Goal: Find specific page/section: Find specific page/section

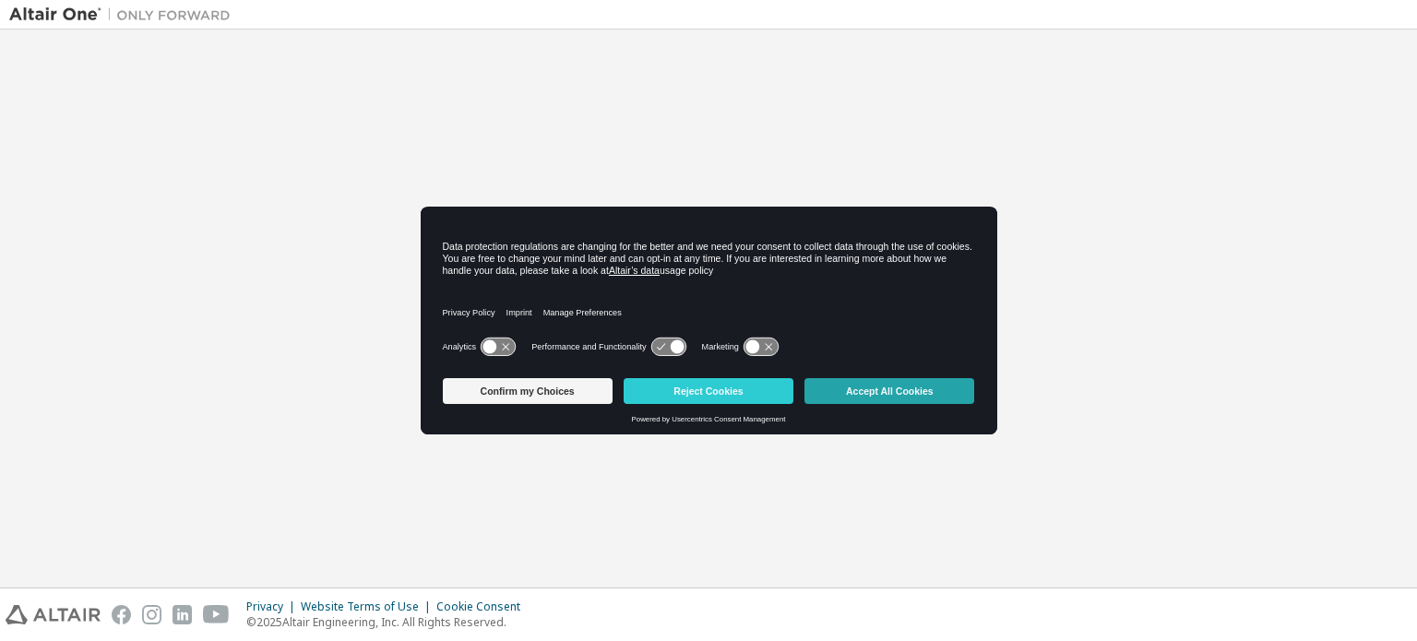
click at [926, 392] on button "Accept All Cookies" at bounding box center [889, 391] width 170 height 26
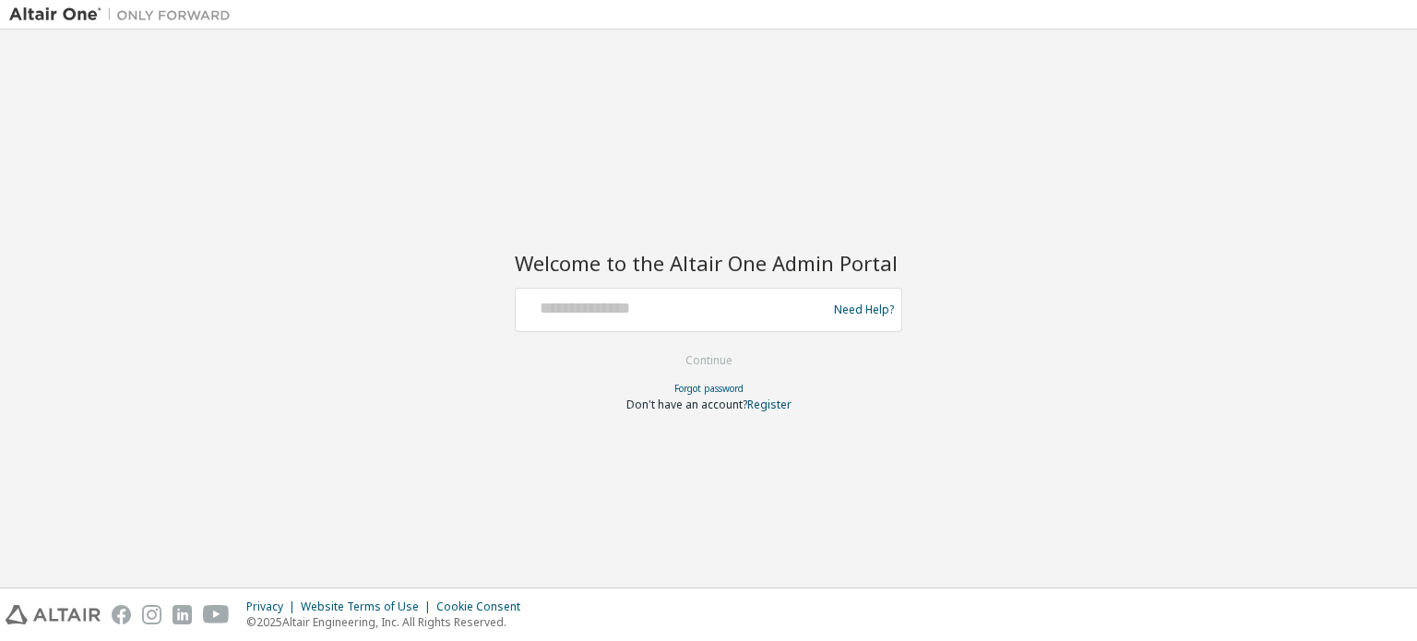
click at [640, 325] on div at bounding box center [674, 309] width 302 height 35
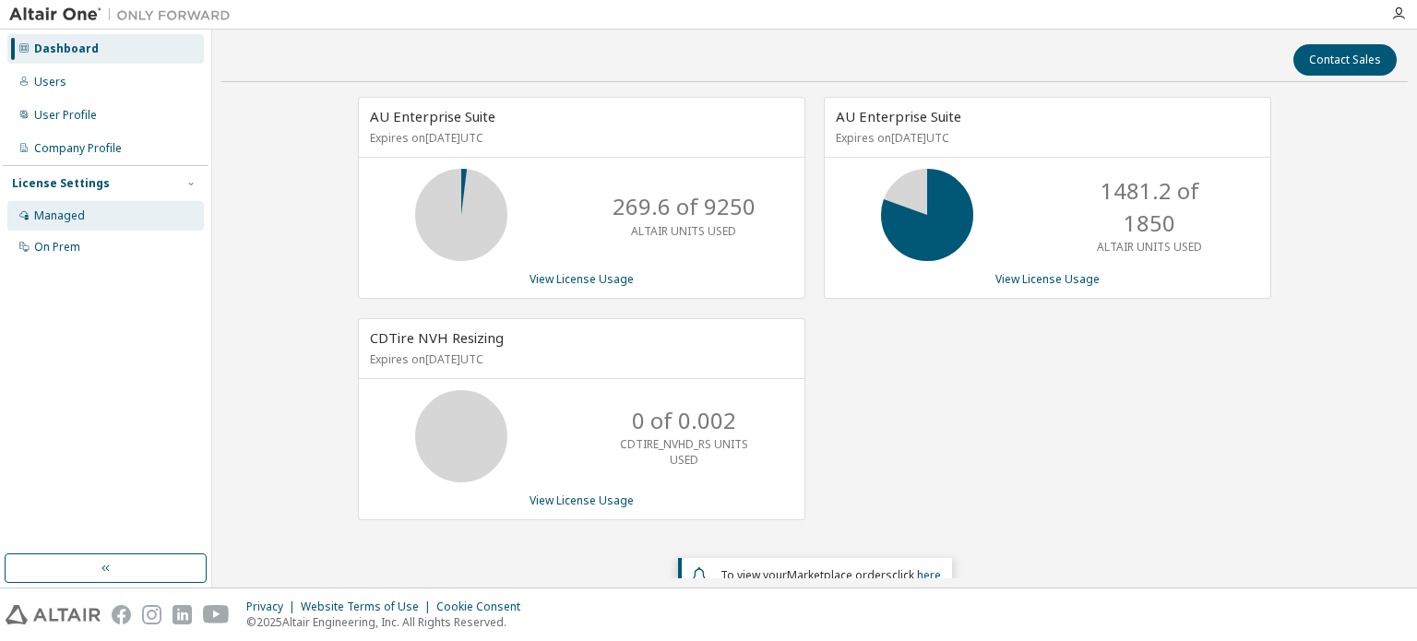
click at [66, 208] on div "Managed" at bounding box center [59, 215] width 51 height 15
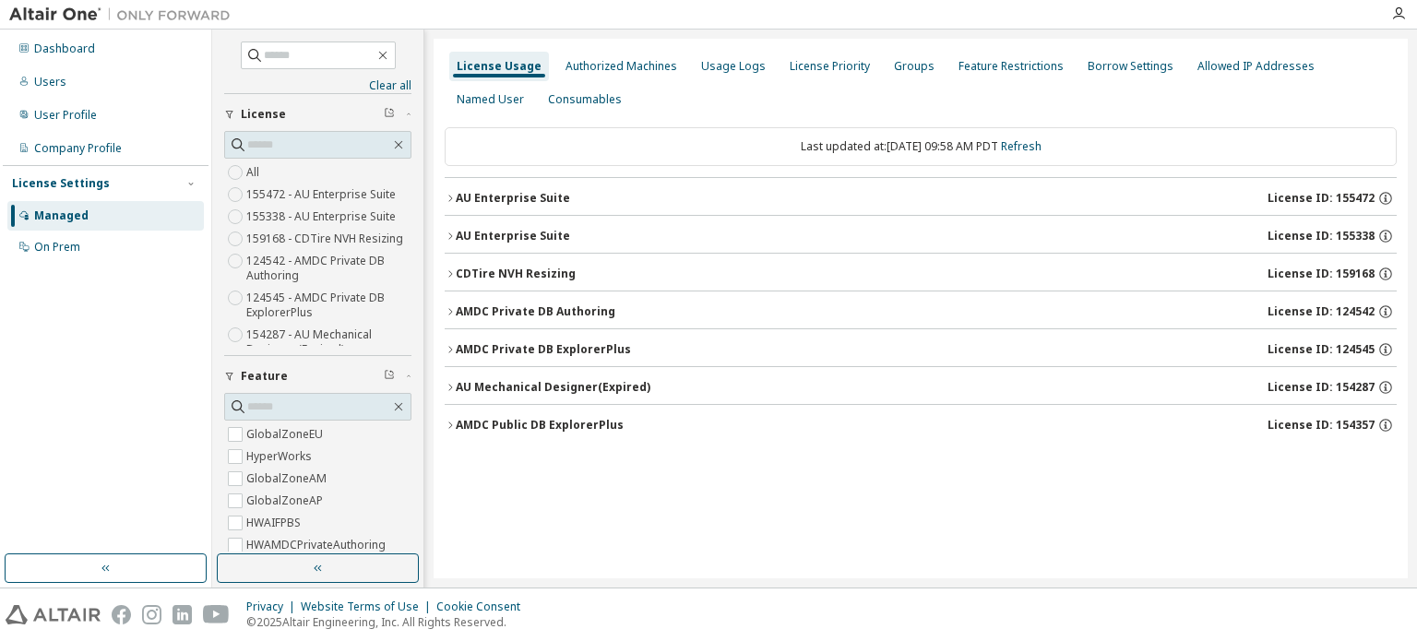
click at [451, 272] on icon "button" at bounding box center [450, 273] width 11 height 11
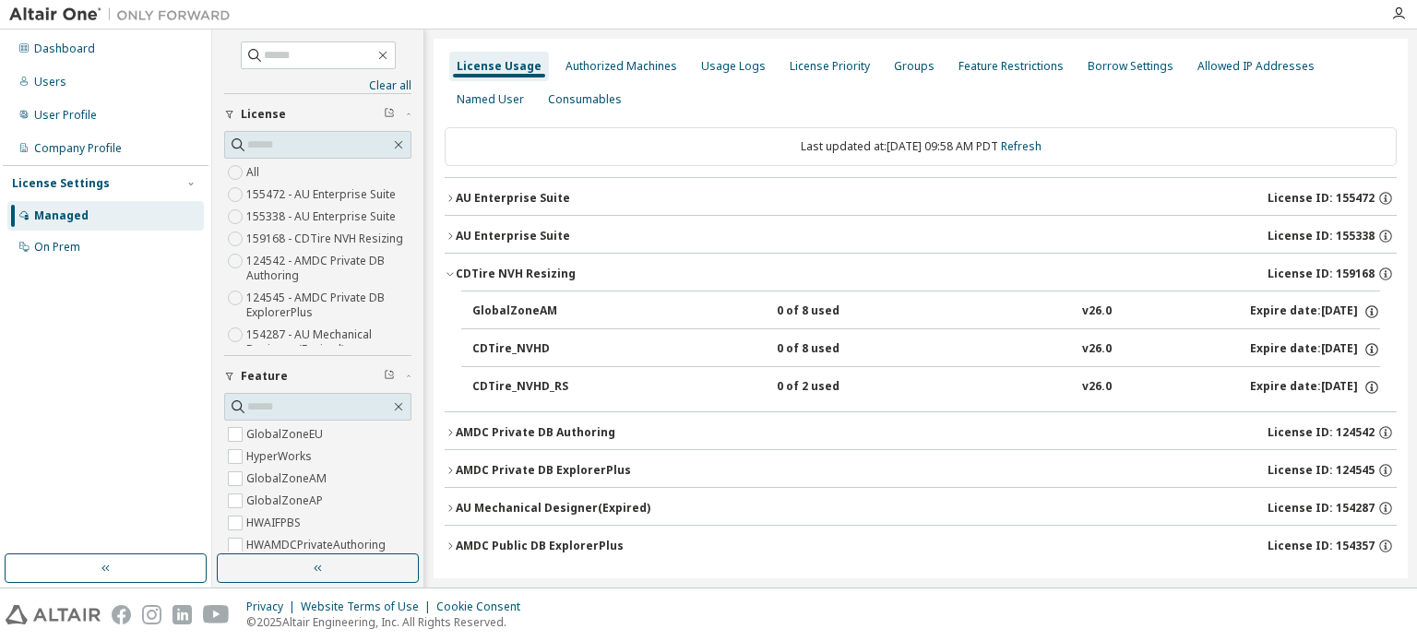
click at [457, 224] on button "AU Enterprise Suite License ID: 155338" at bounding box center [921, 236] width 952 height 41
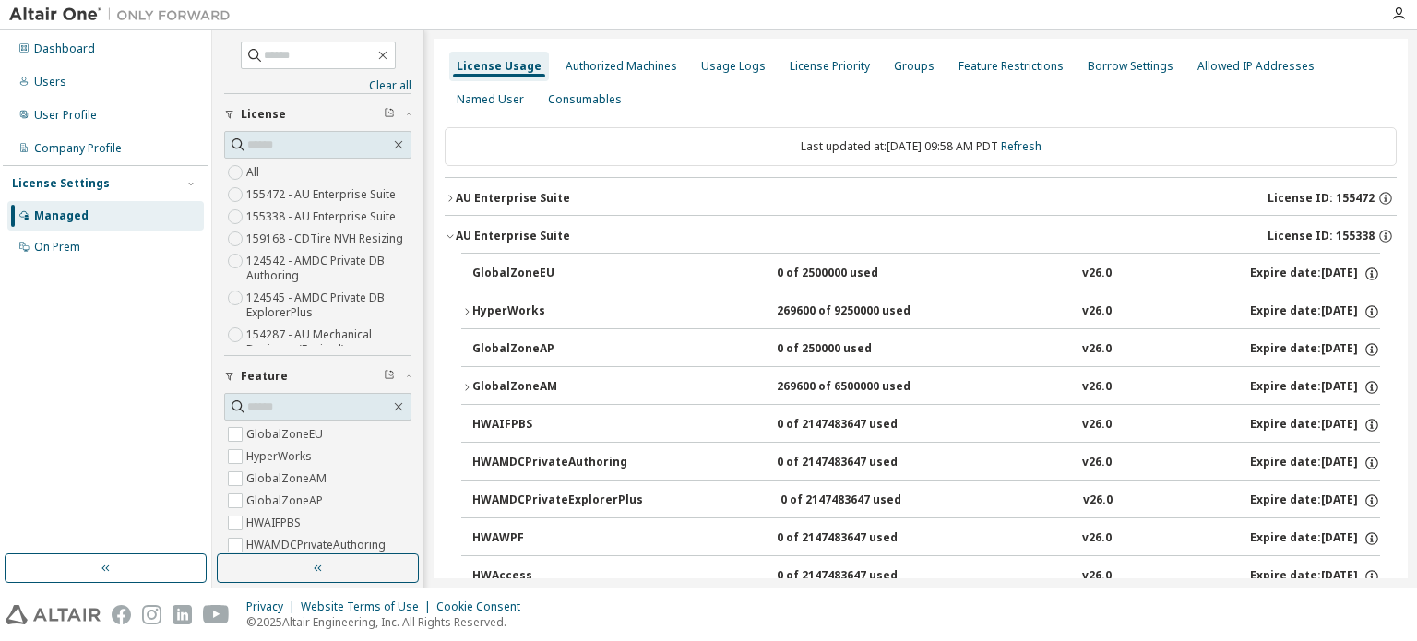
click at [457, 224] on button "AU Enterprise Suite License ID: 155338" at bounding box center [921, 236] width 952 height 41
